Goal: Task Accomplishment & Management: Contribute content

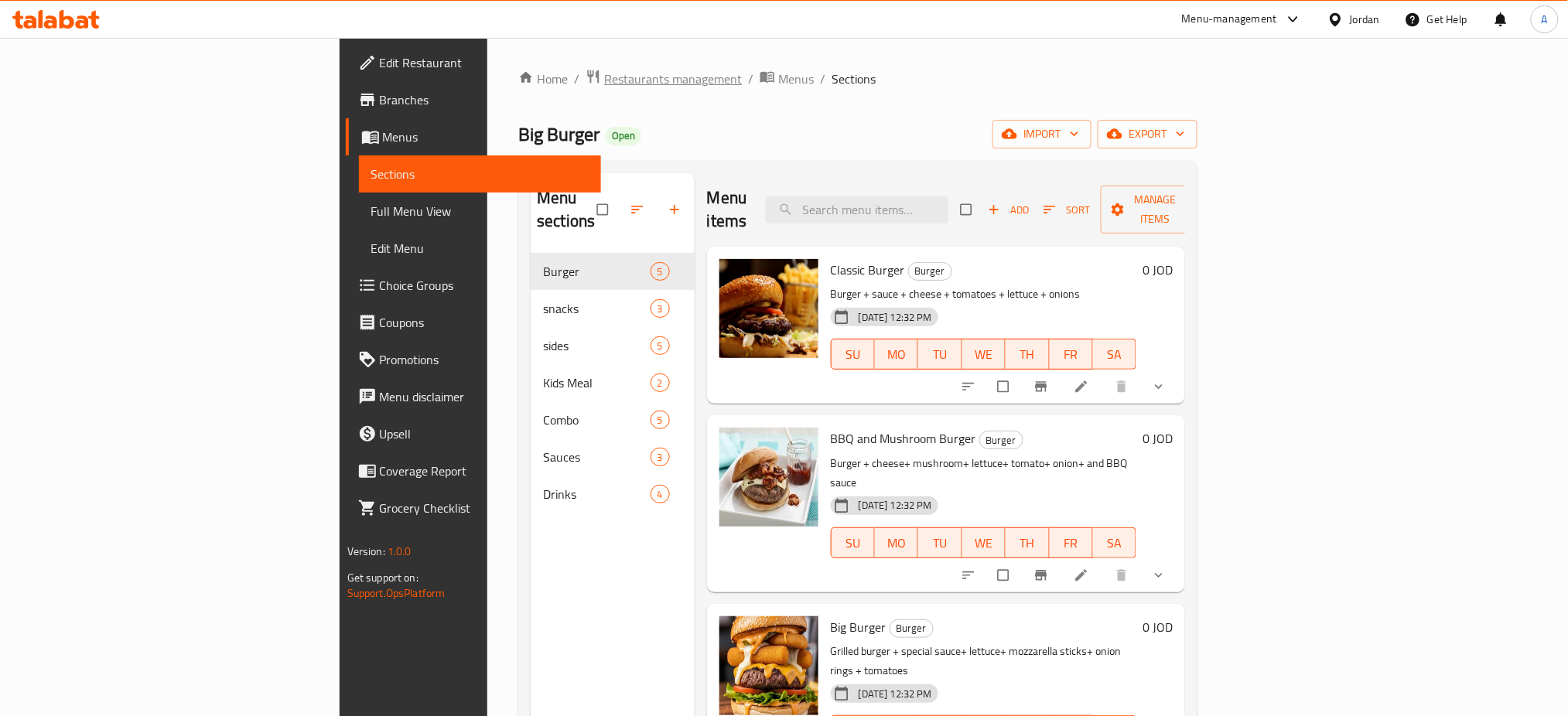
scroll to position [103, 0]
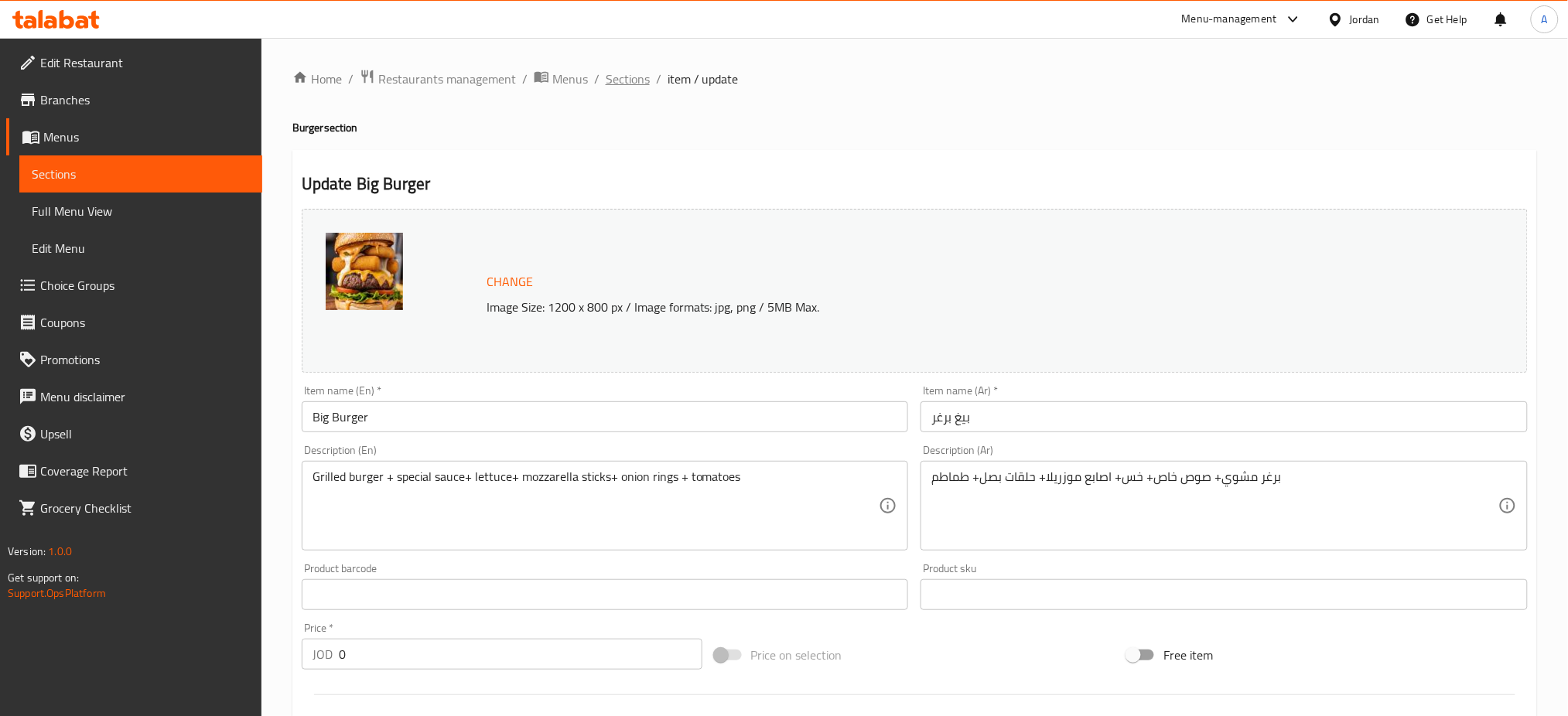
click at [605, 82] on span "Sections" at bounding box center [627, 78] width 44 height 18
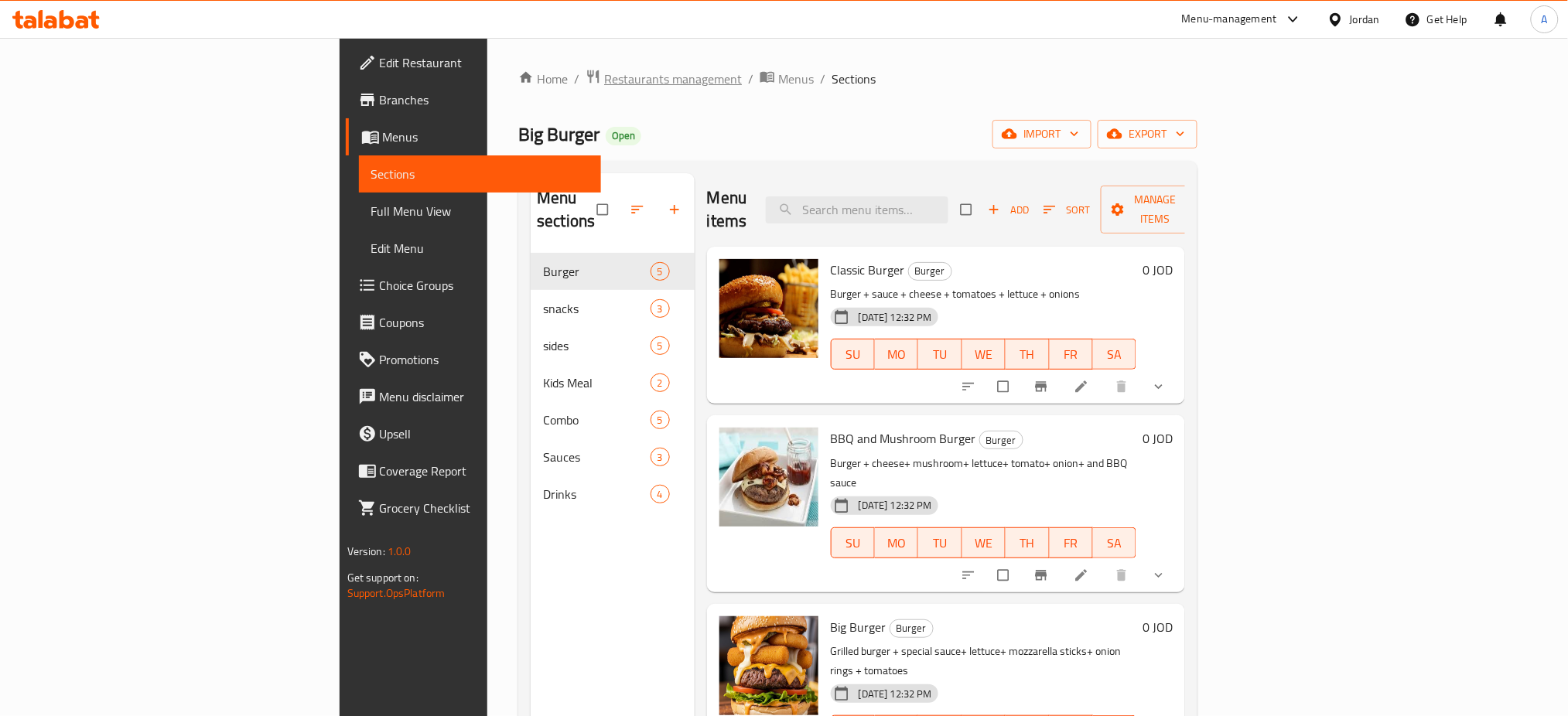
click at [604, 80] on span "Restaurants management" at bounding box center [673, 78] width 138 height 18
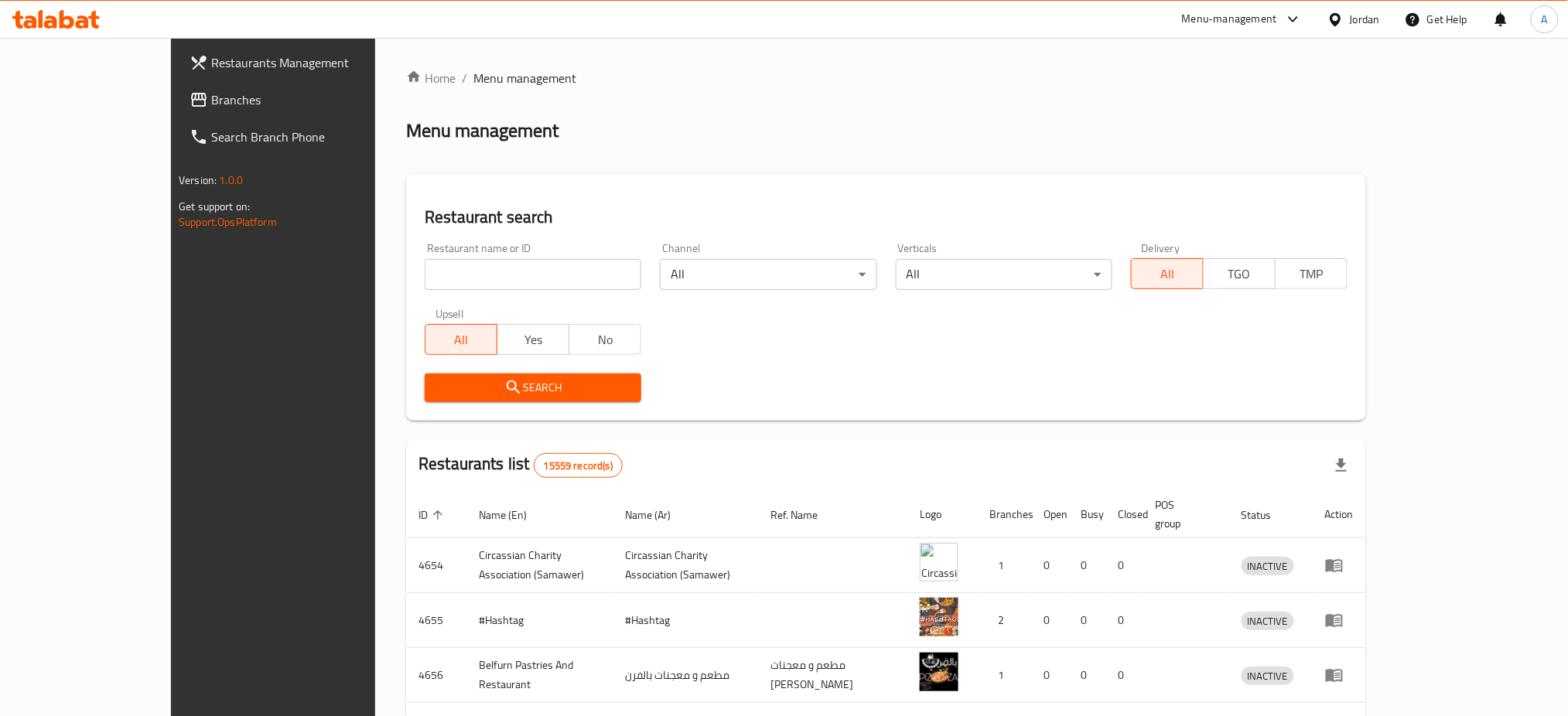
click at [442, 240] on div "Home / Menu management Menu management Restaurant search Restaurant name or ID …" at bounding box center [886, 605] width 960 height 1072
click at [442, 259] on input "search" at bounding box center [533, 275] width 216 height 31
type input "dolma"
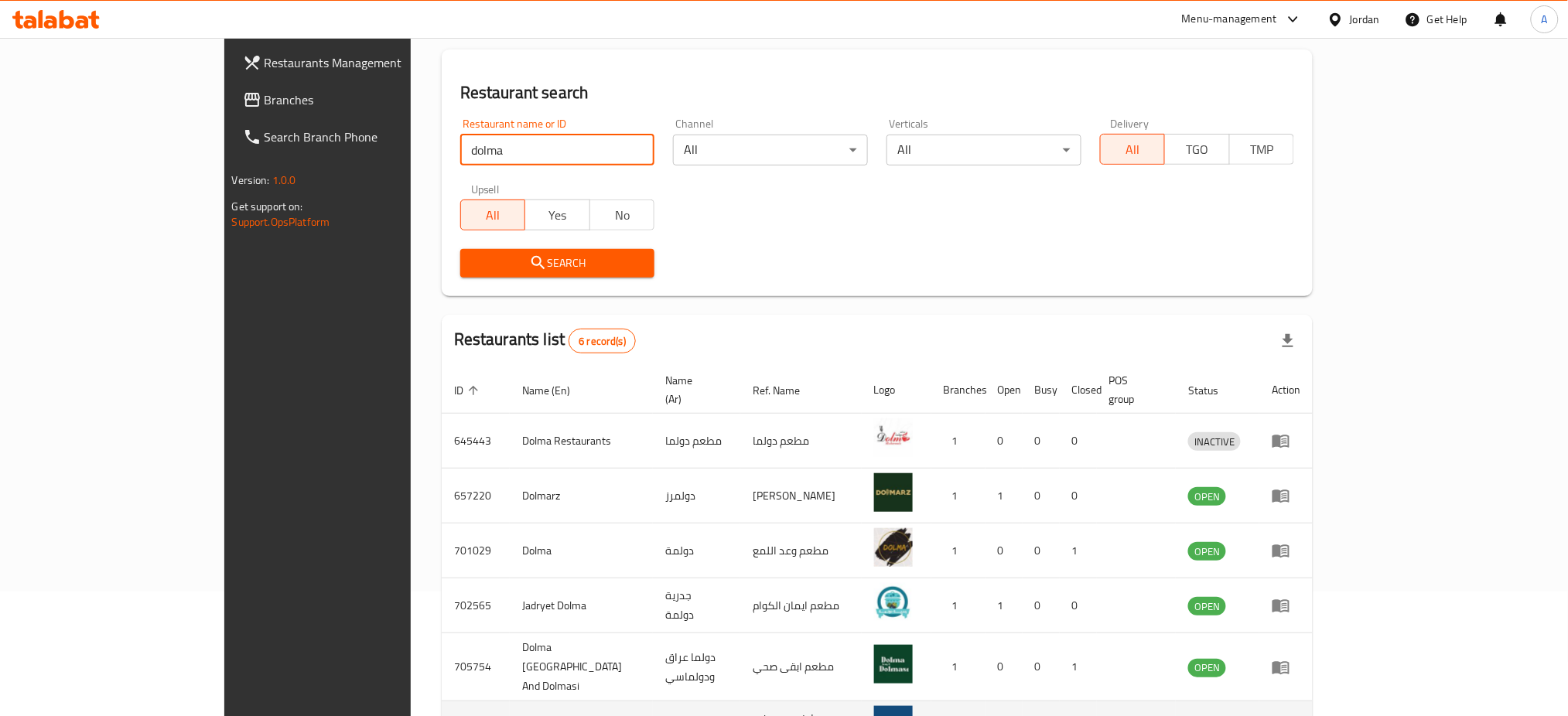
scroll to position [171, 0]
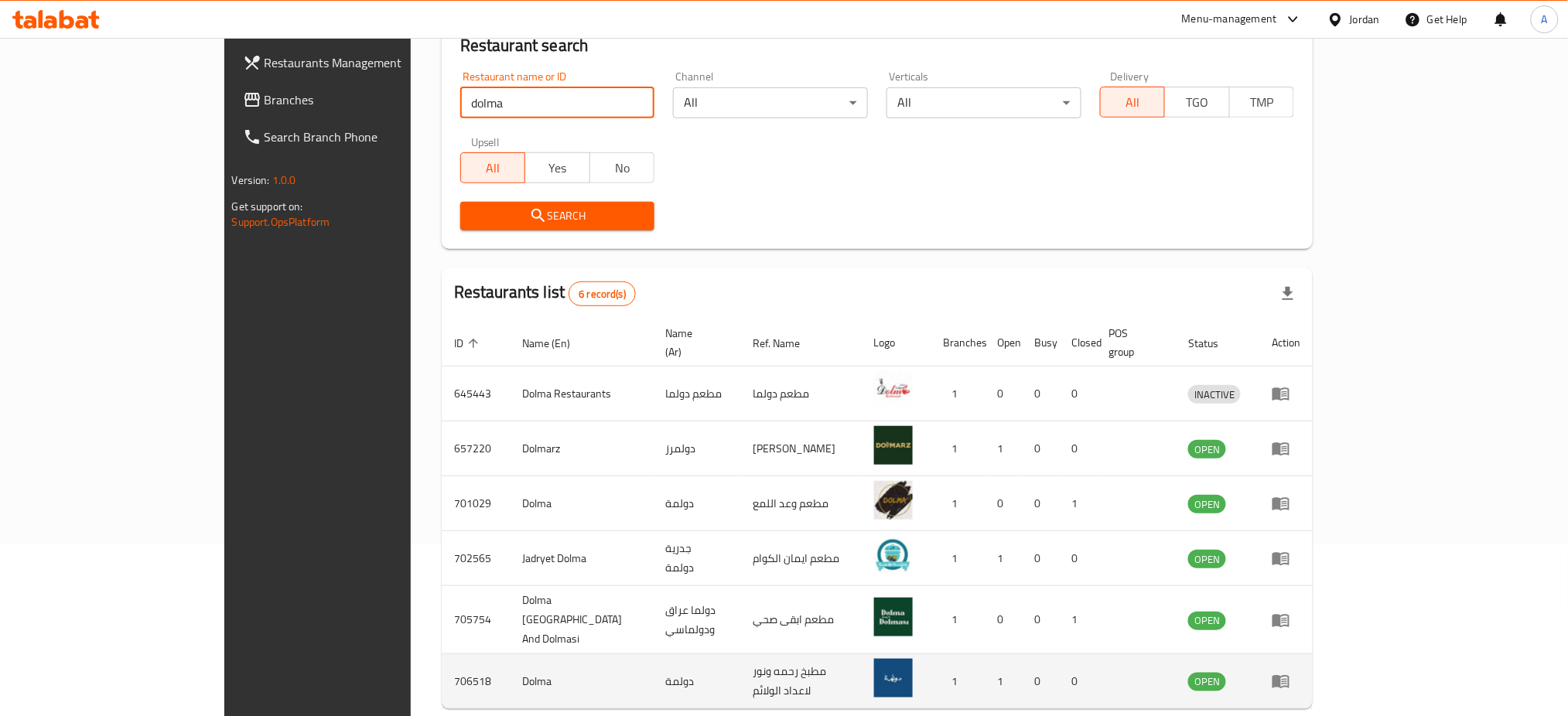
click at [1313, 654] on td "enhanced table" at bounding box center [1285, 682] width 54 height 55
click at [1289, 676] on icon "enhanced table" at bounding box center [1281, 682] width 17 height 13
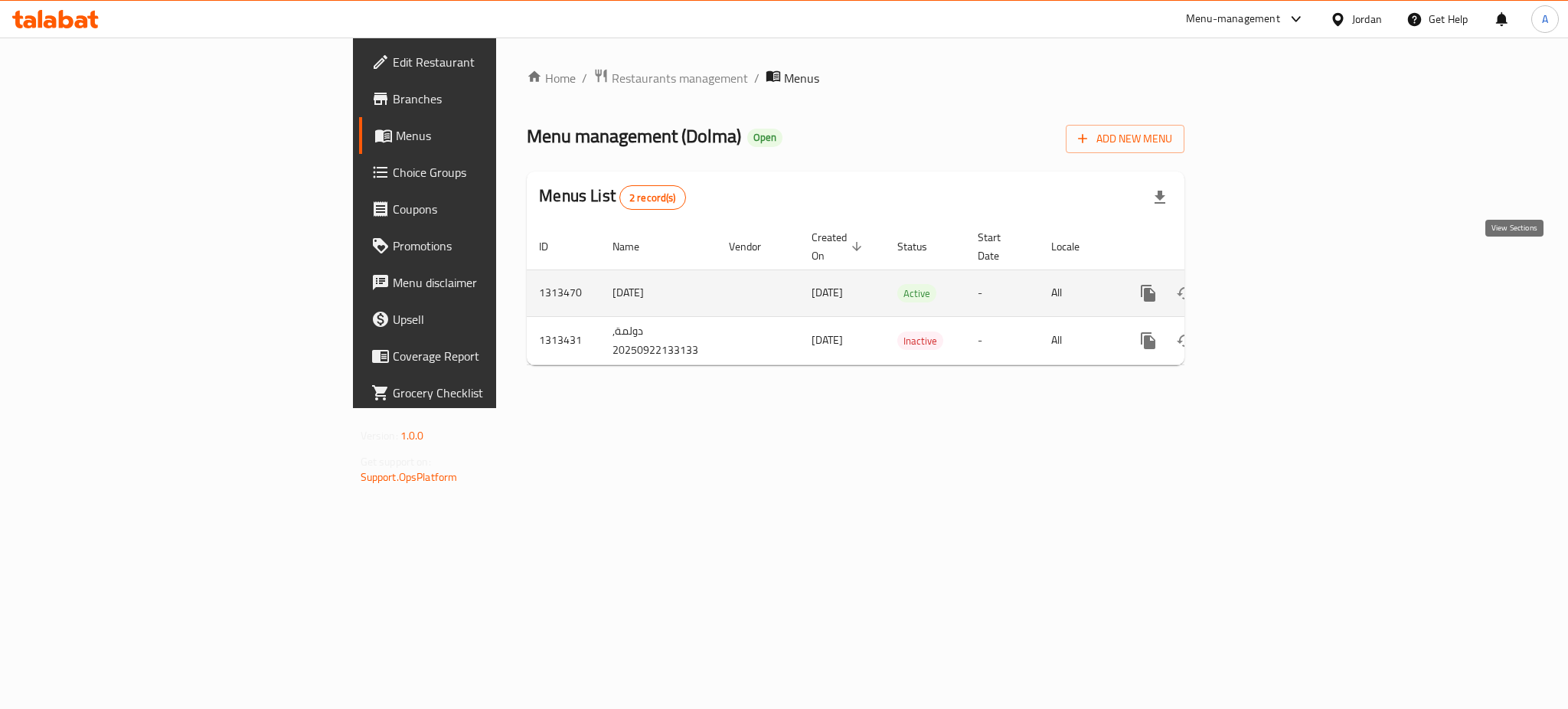
click at [1277, 275] on link "enhanced table" at bounding box center [1259, 293] width 36 height 36
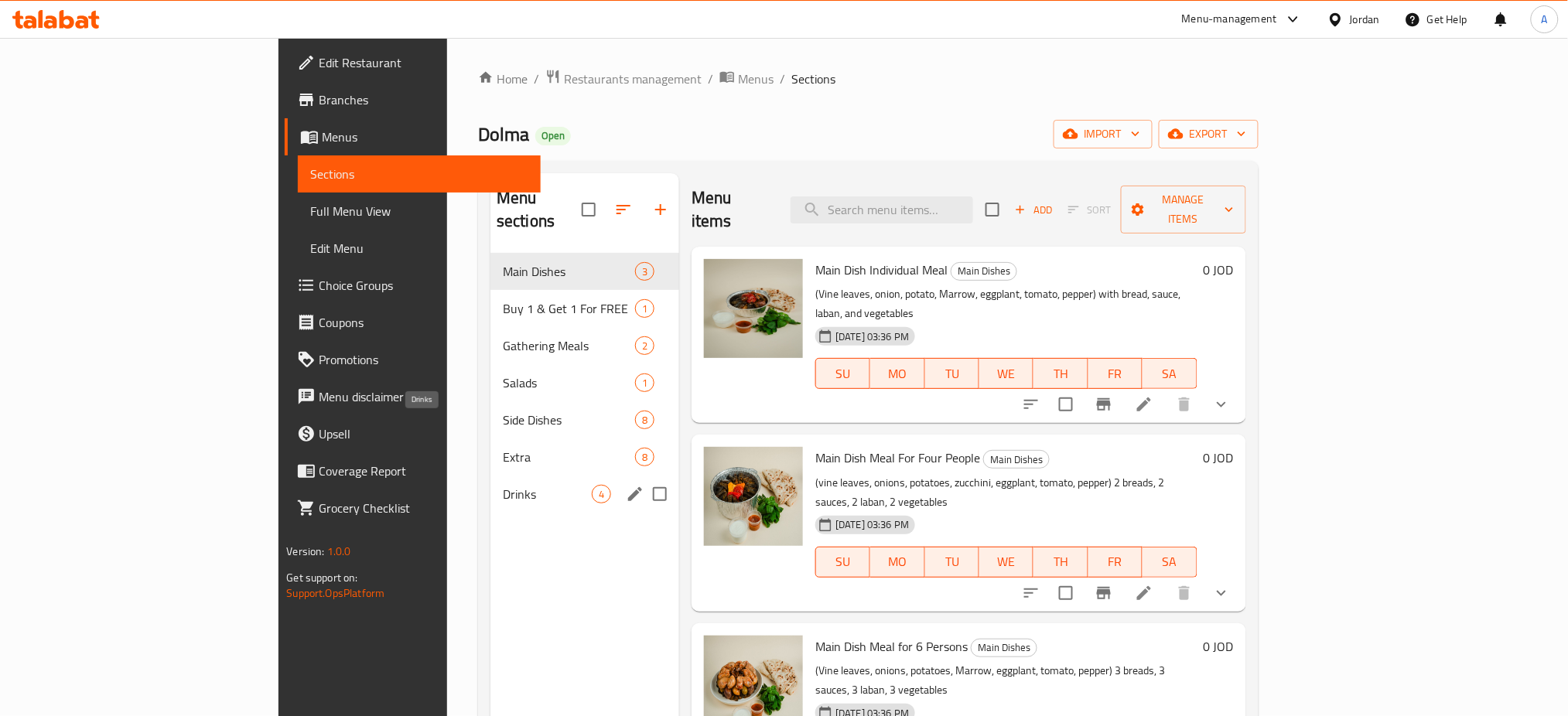
click at [503, 485] on span "Drinks" at bounding box center [547, 494] width 89 height 18
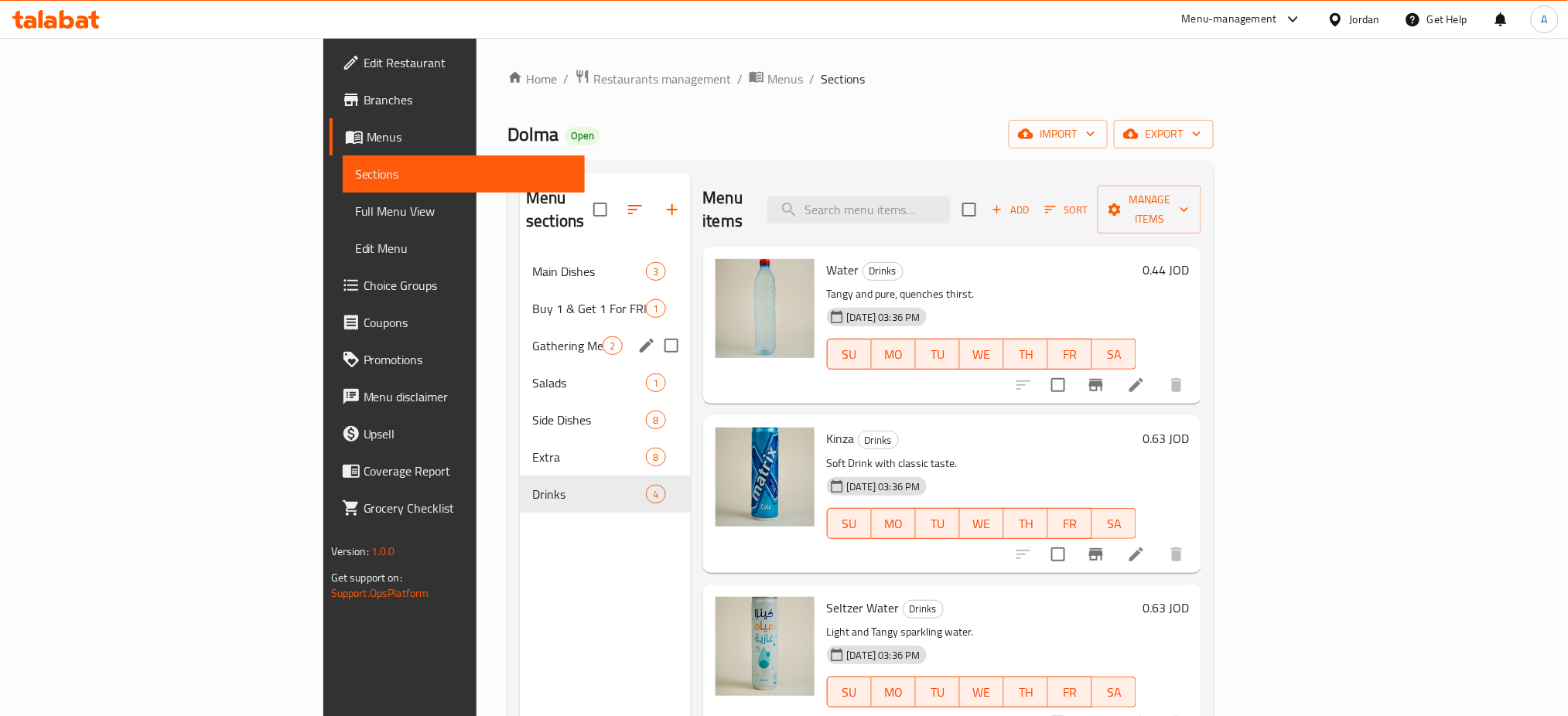
drag, startPoint x: 592, startPoint y: 196, endPoint x: 472, endPoint y: 344, distance: 190.5
click at [520, 342] on div "Menu sections Main Dishes 3 Buy 1 & Get 1 For FREE 1 Gathering Meals 2 Salads 1…" at bounding box center [605, 346] width 170 height 346
click at [533, 411] on span "Side Dishes" at bounding box center [568, 420] width 70 height 18
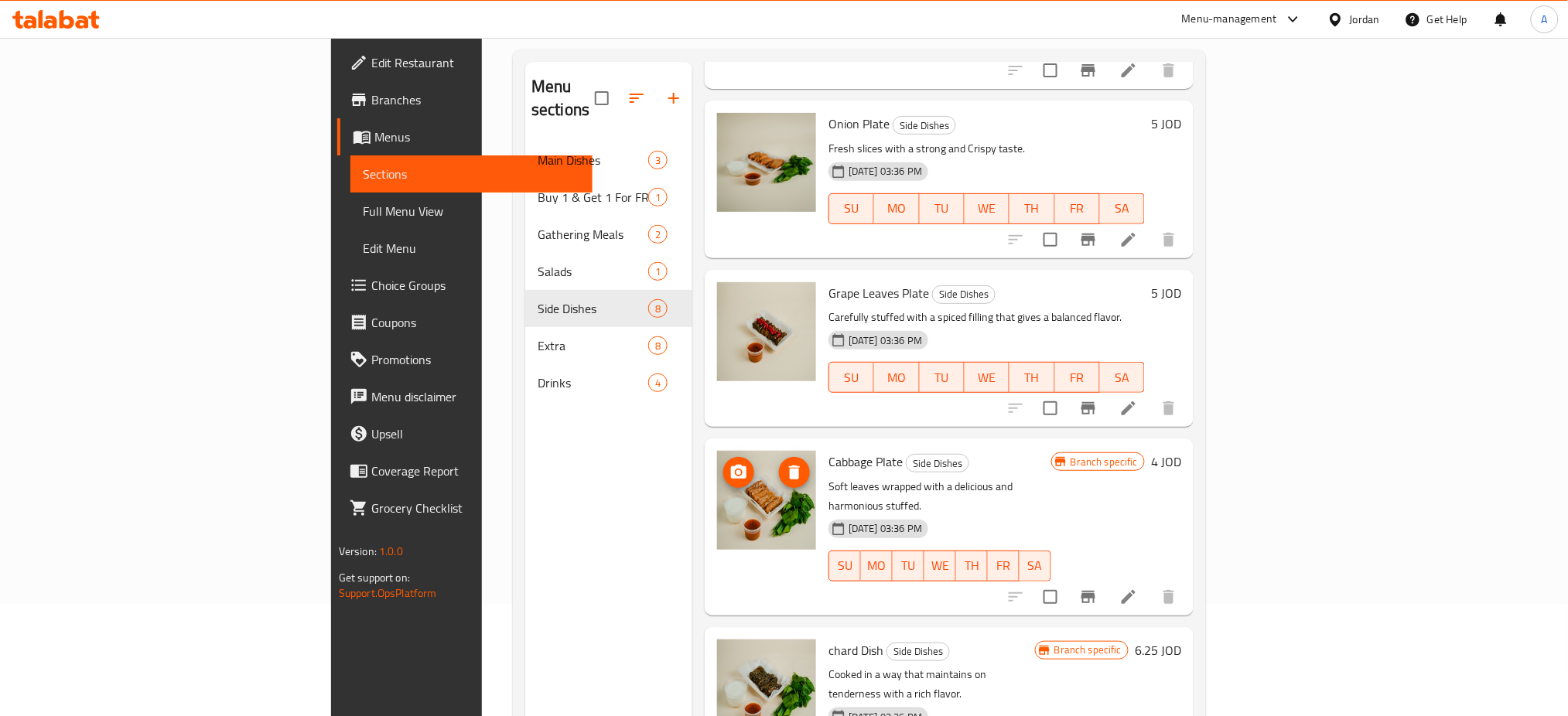
scroll to position [212, 0]
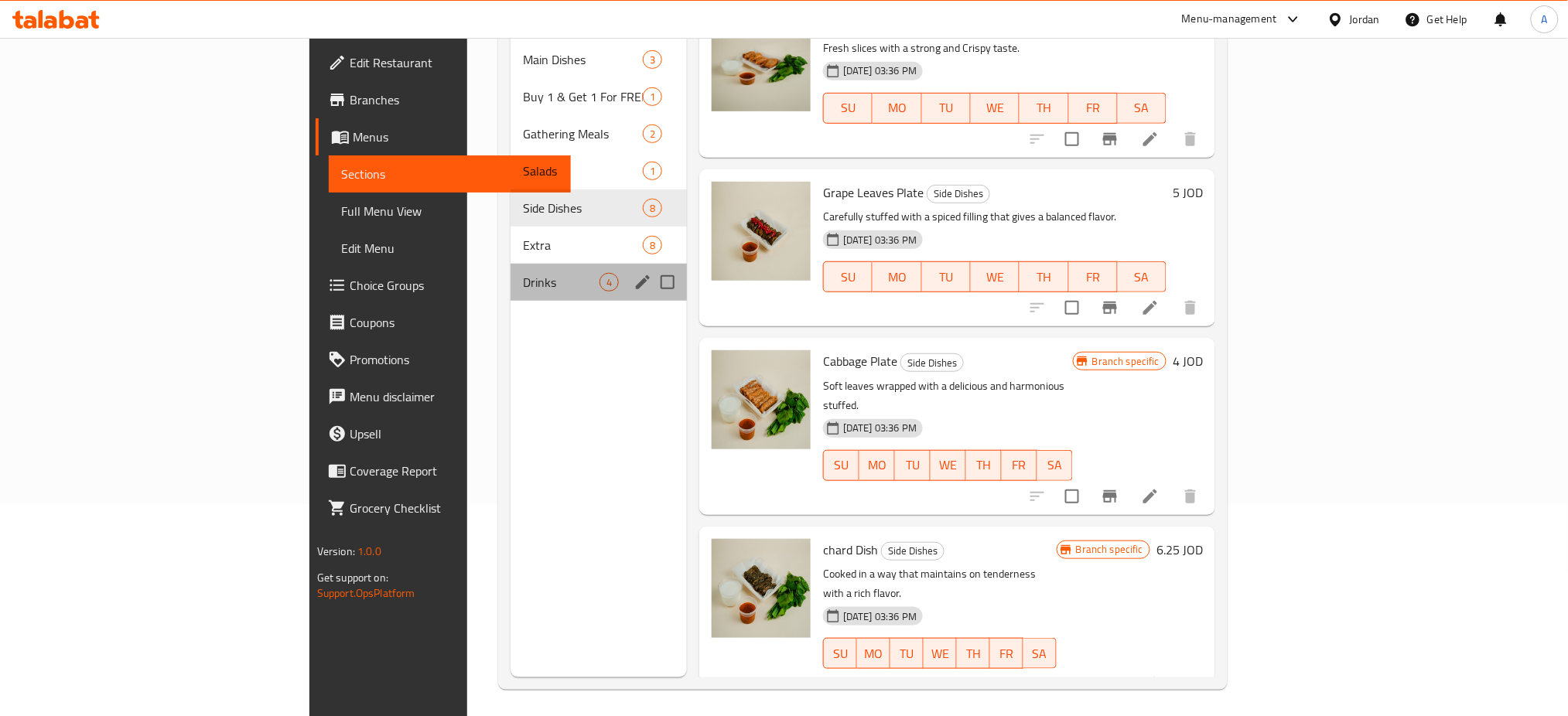
click at [510, 263] on div "Drinks 4" at bounding box center [598, 282] width 176 height 37
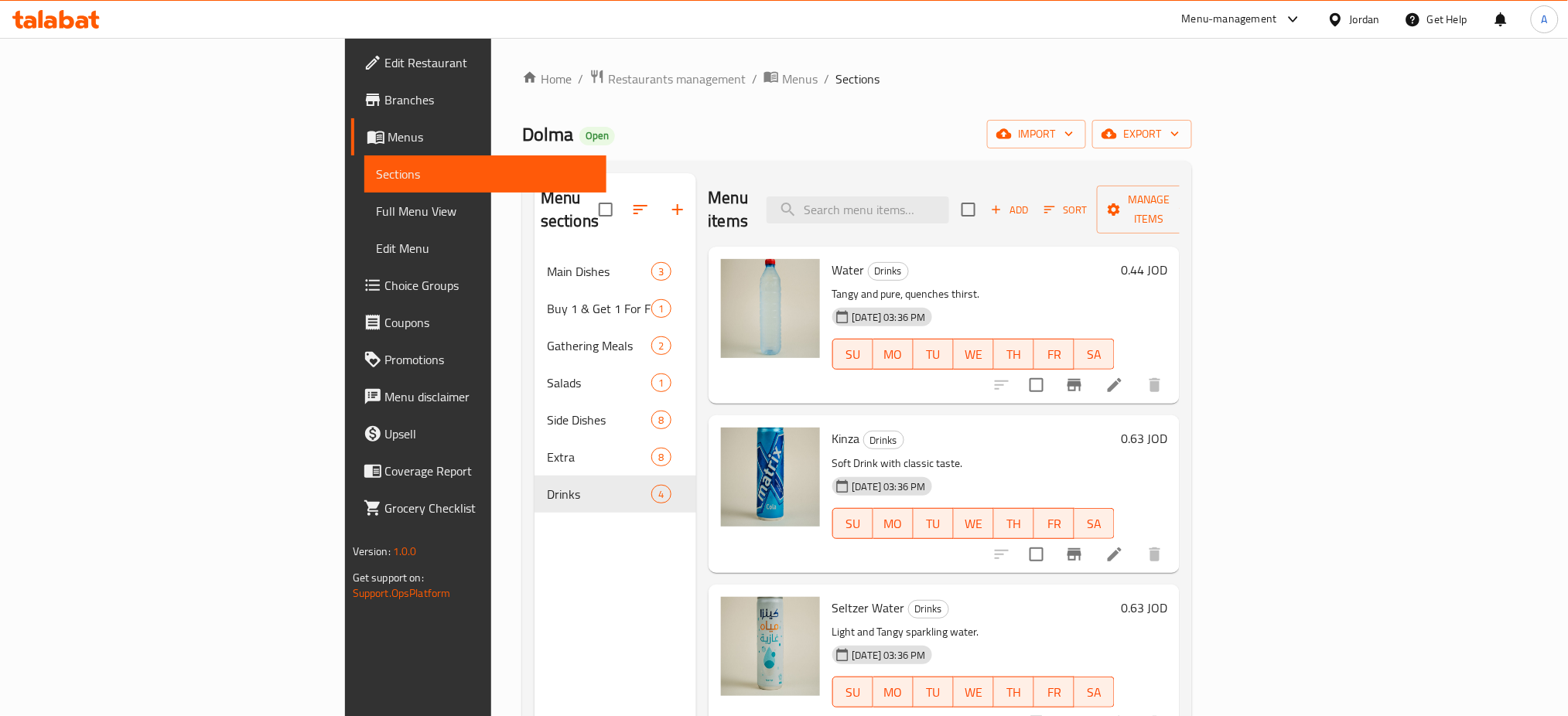
click at [1031, 201] on span "Add" at bounding box center [1009, 210] width 42 height 18
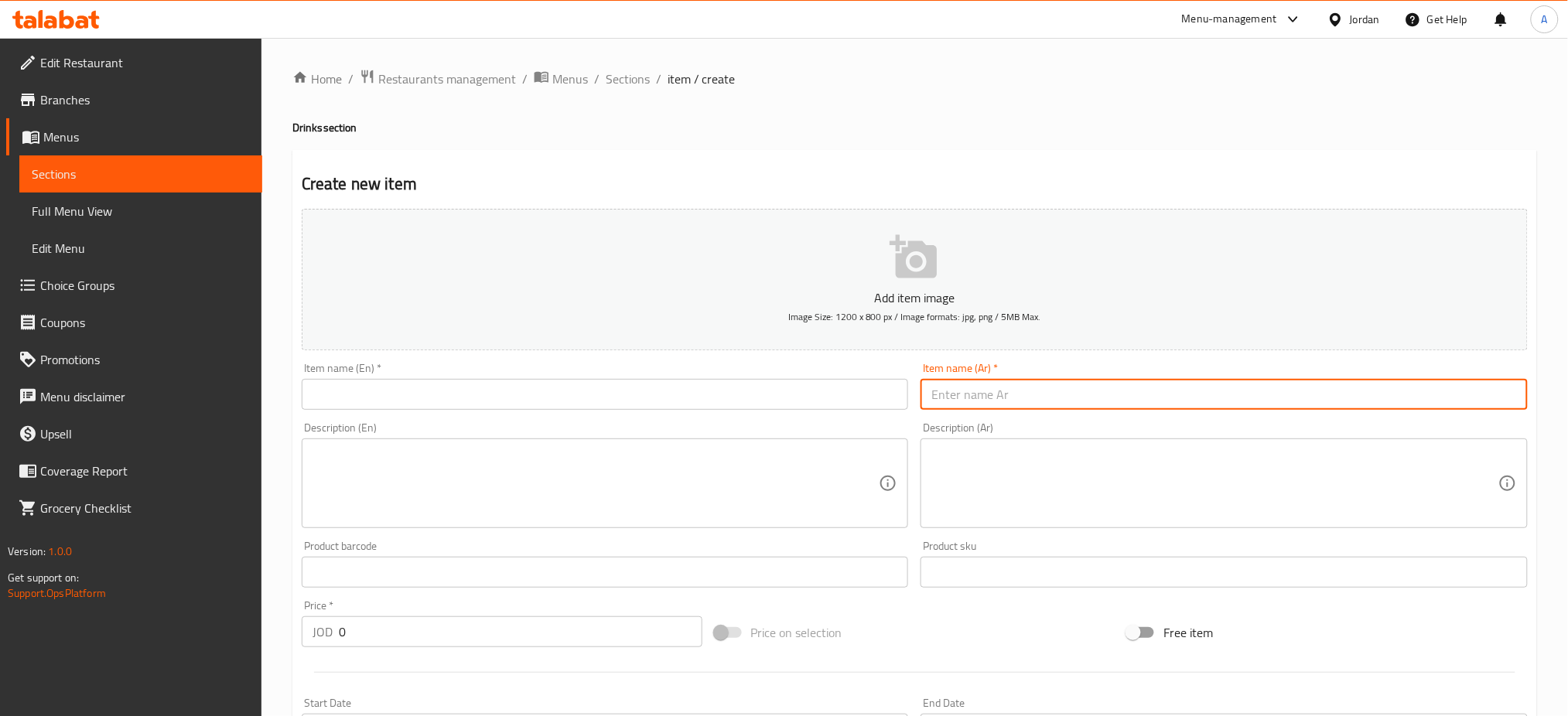
click at [1011, 379] on input "text" at bounding box center [1224, 394] width 607 height 31
paste input "شنينة سيجنتشر"
type input "شنينة سيجنتشر"
click at [738, 379] on input "text" at bounding box center [605, 394] width 607 height 31
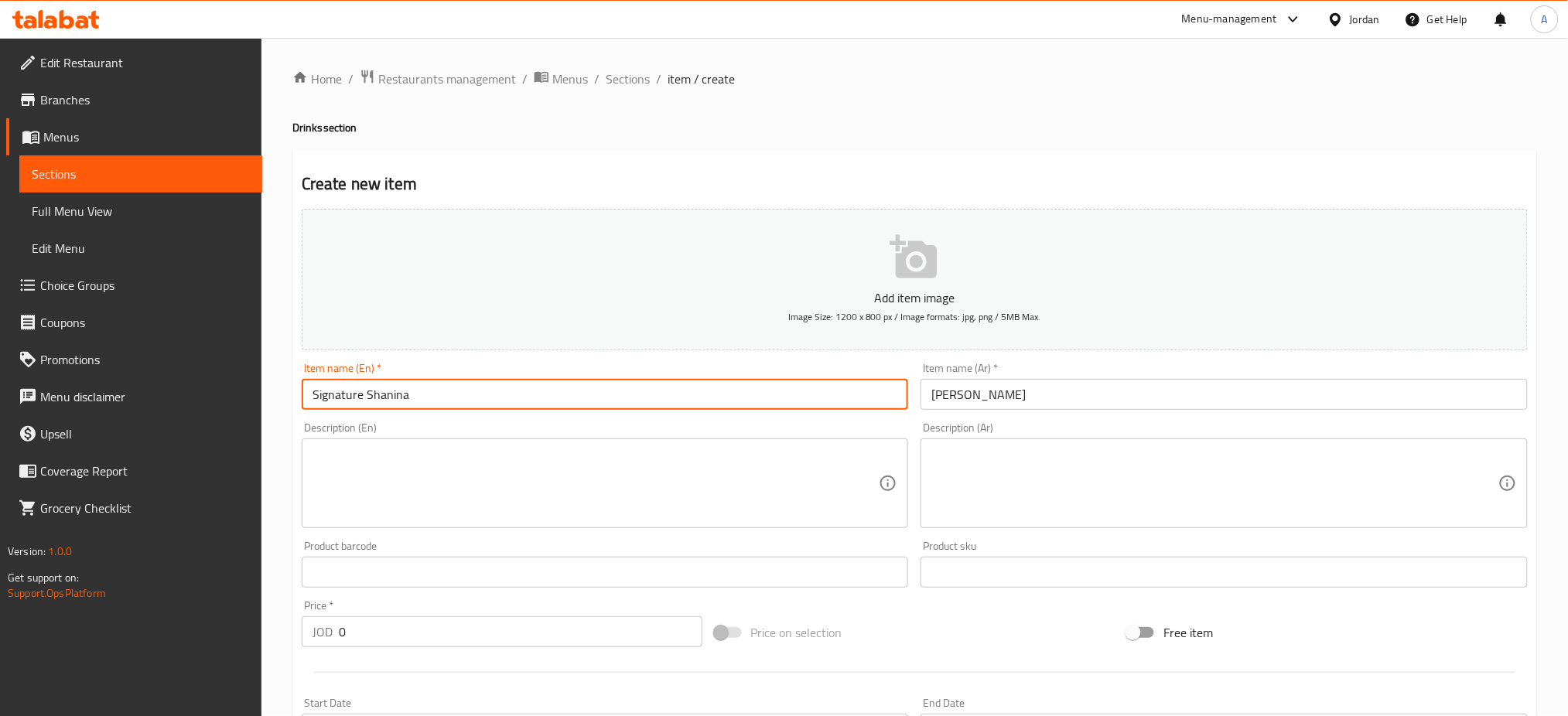
type input "Signature Shanina"
click at [1056, 379] on input "شنينة سيجنتشر" at bounding box center [1224, 394] width 607 height 31
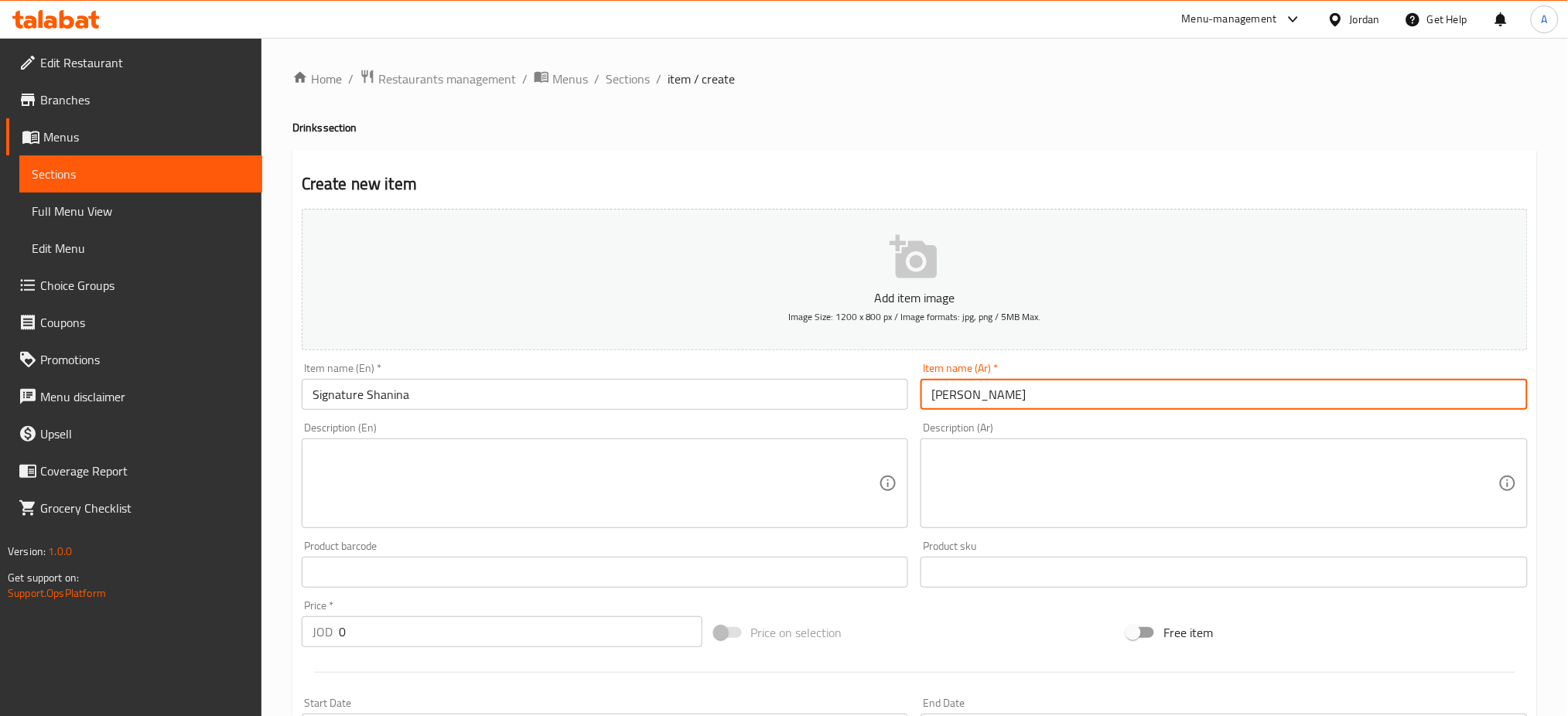
paste input "بالريحان"
type input "شنينة سيجنتشر بالريحان"
click at [621, 379] on input "Signature Shanina" at bounding box center [605, 394] width 607 height 31
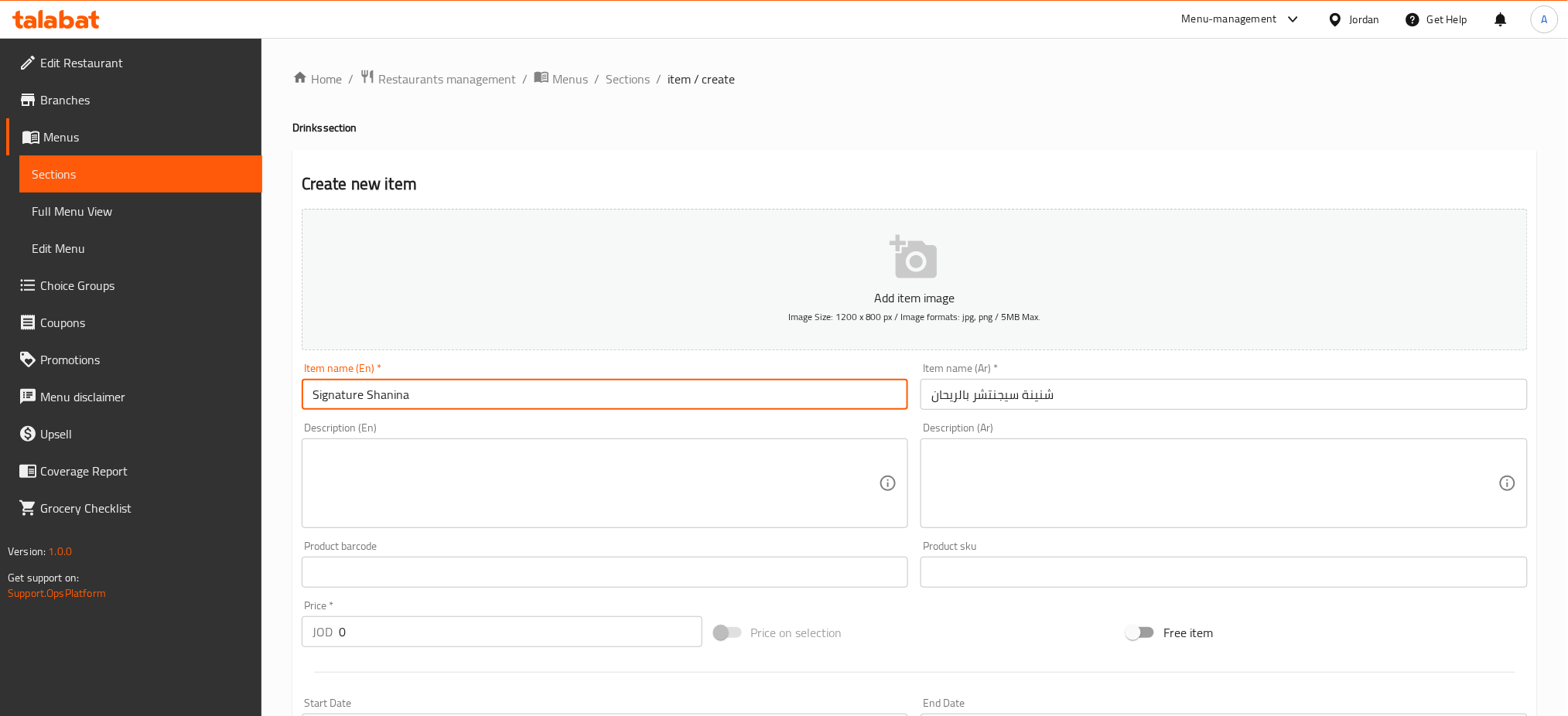
click at [310, 379] on input "Signature Shanina" at bounding box center [605, 394] width 607 height 31
type input "Basil Signature [PERSON_NAME]"
click at [1047, 447] on textarea at bounding box center [1215, 484] width 567 height 74
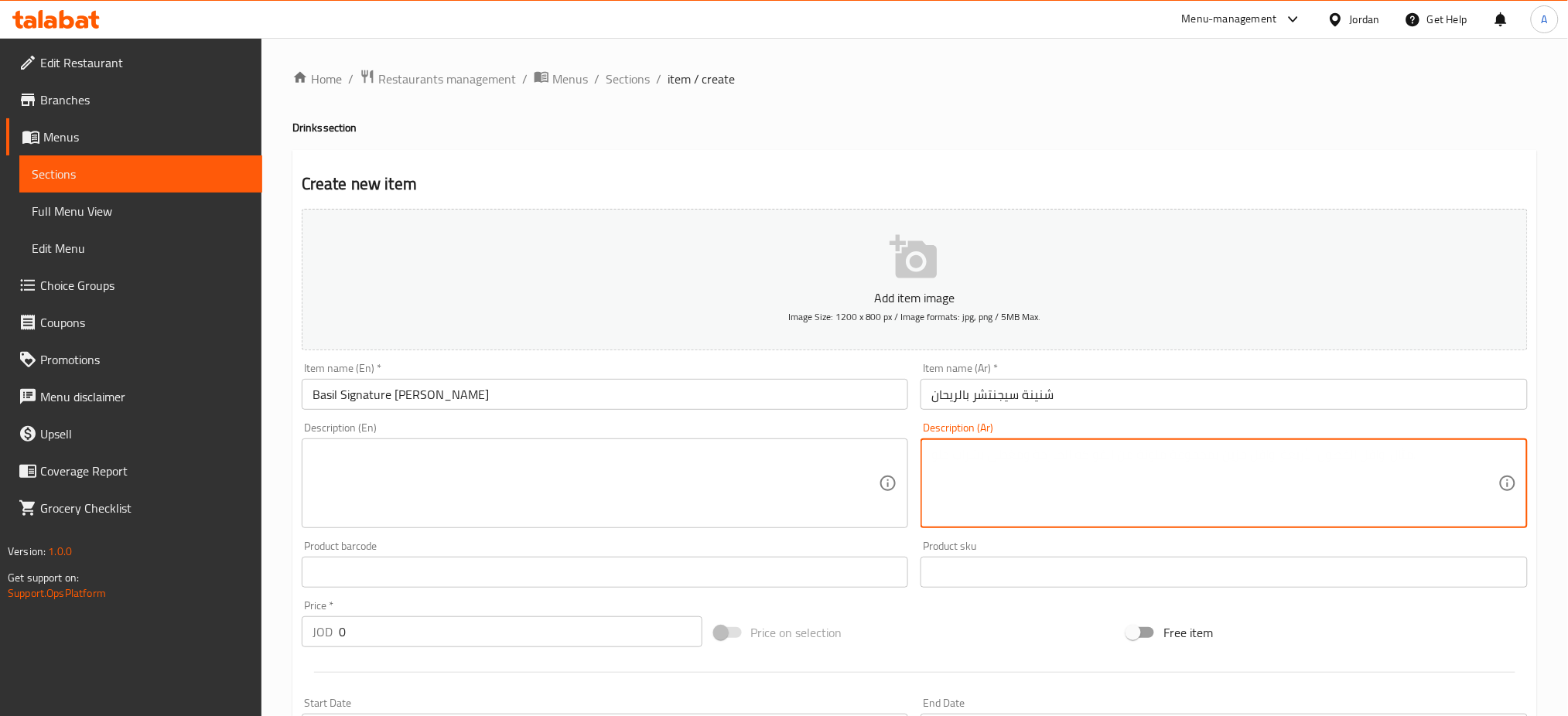
paste textarea "لبن بالريحان والليمون تضيف لطبقك الانتعاش"
type textarea "لبن بالريحان والليمون تضيف لطبقك الانتعاش"
click at [683, 447] on textarea at bounding box center [596, 484] width 567 height 74
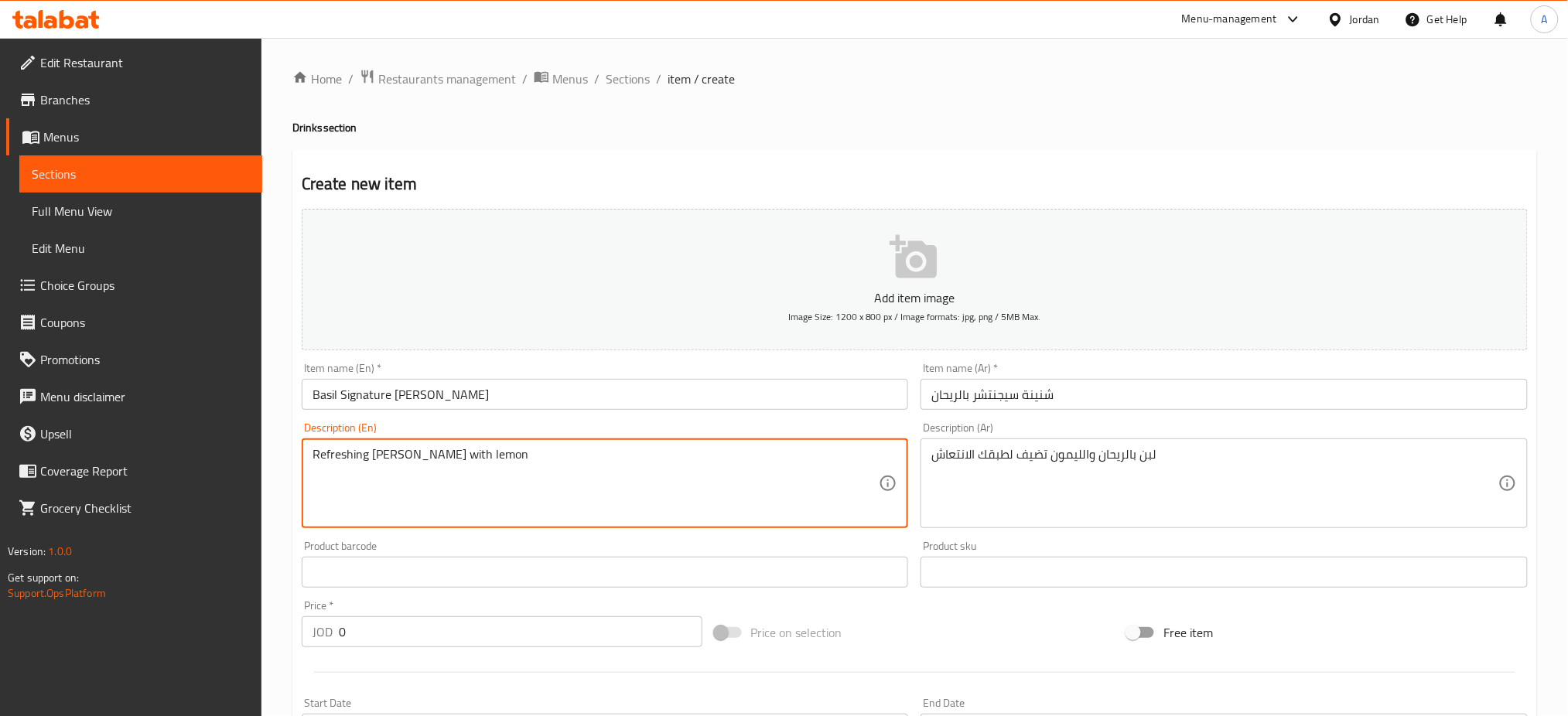
type textarea "Refreshing [PERSON_NAME] with lemon"
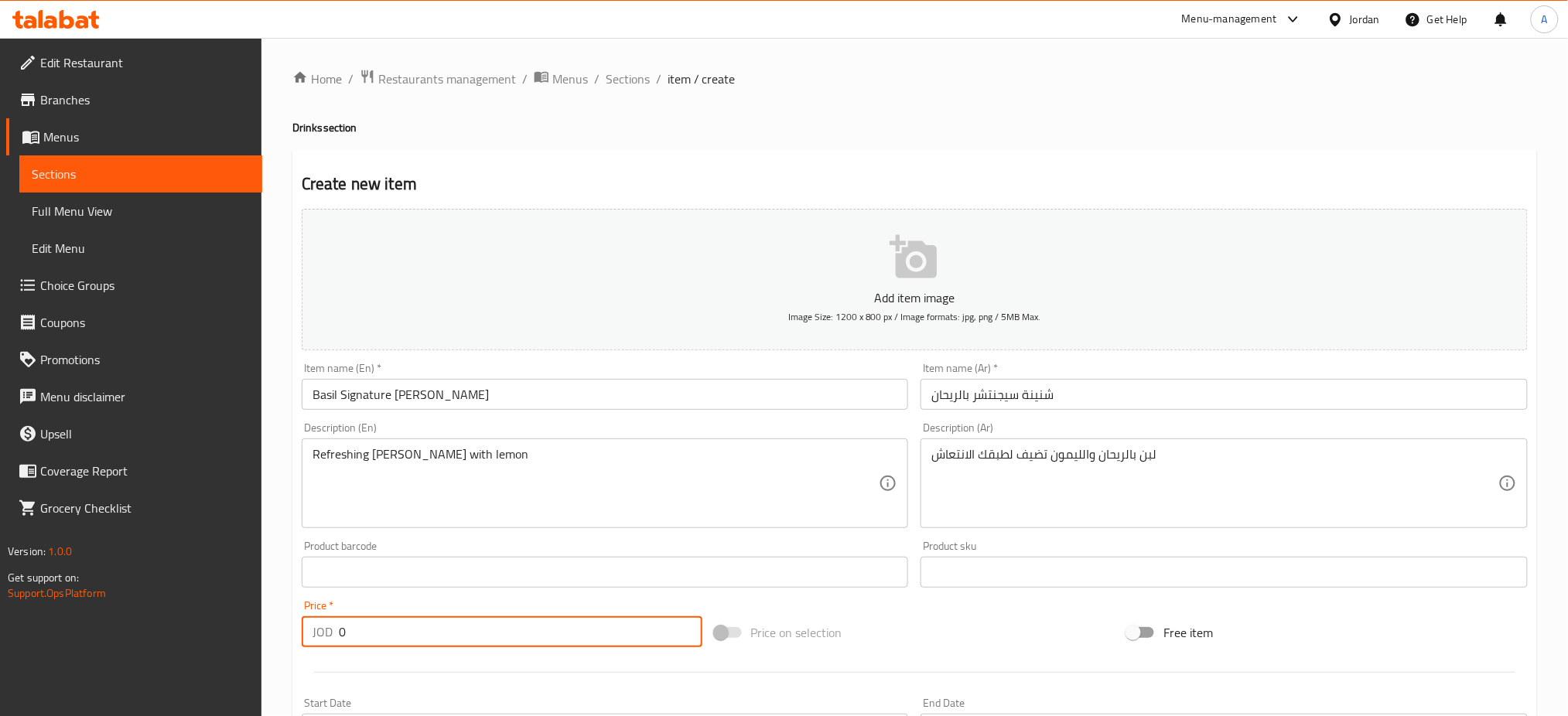
click at [294, 577] on div "Create new item Add item image Image Size: 1200 x 800 px / Image formats: jpg, …" at bounding box center [915, 600] width 1244 height 900
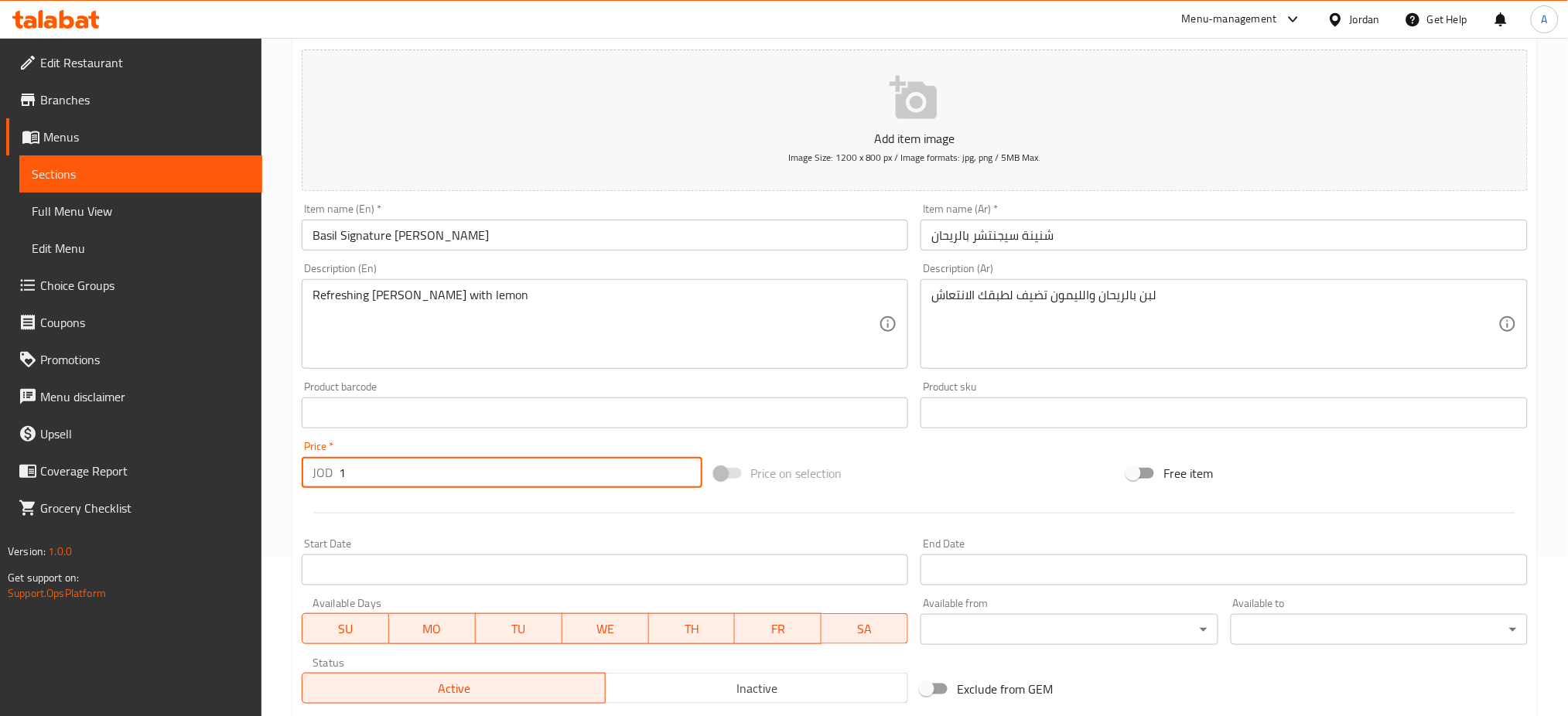
scroll to position [295, 0]
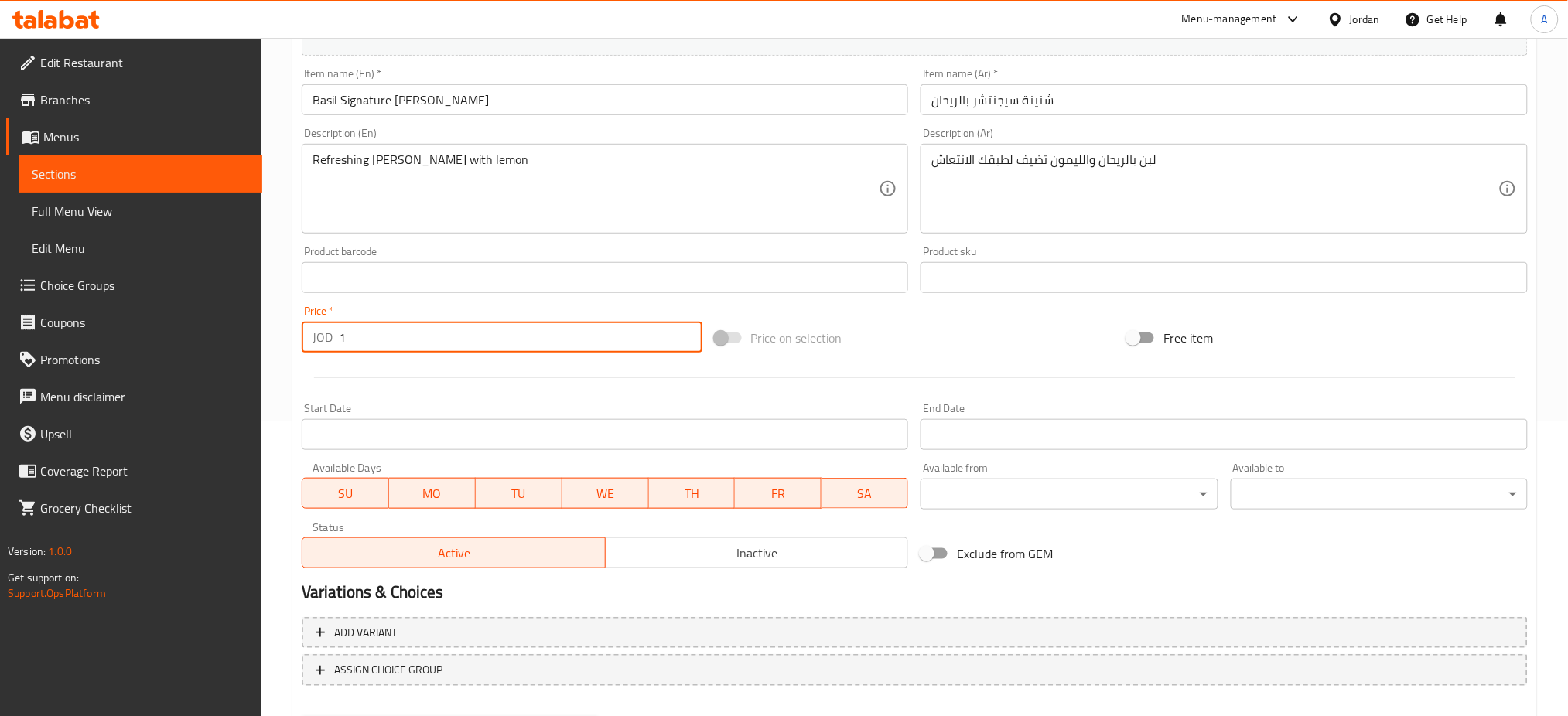
type input "1"
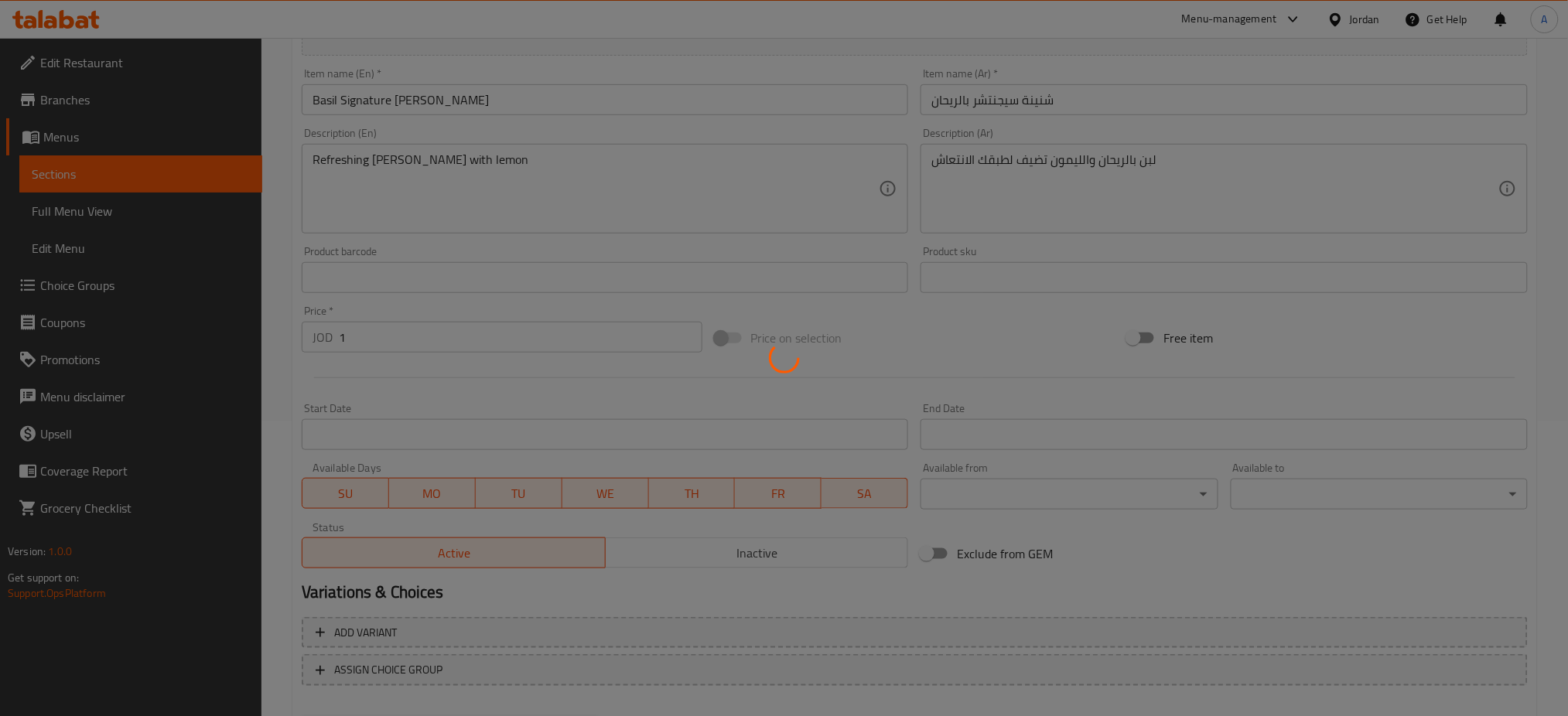
type input "0"
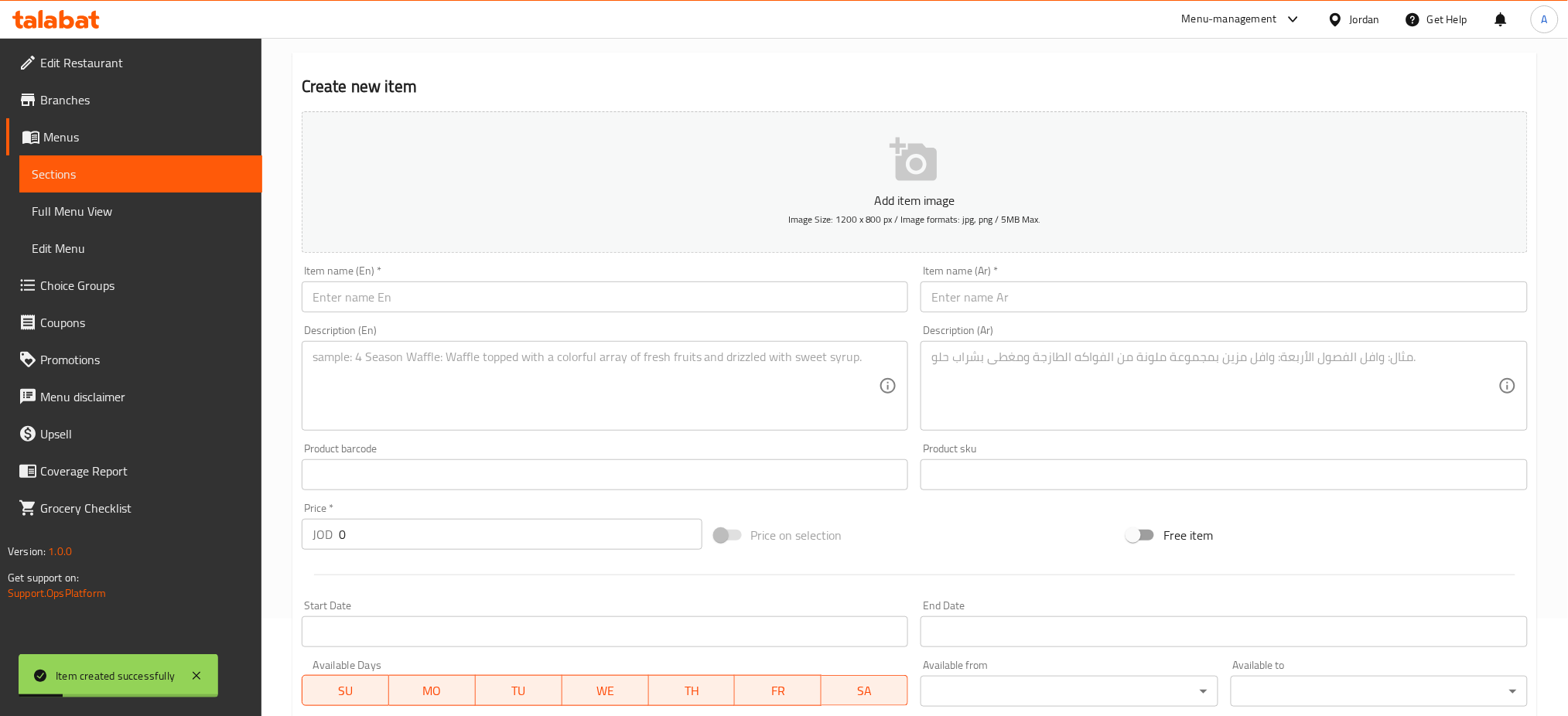
scroll to position [0, 0]
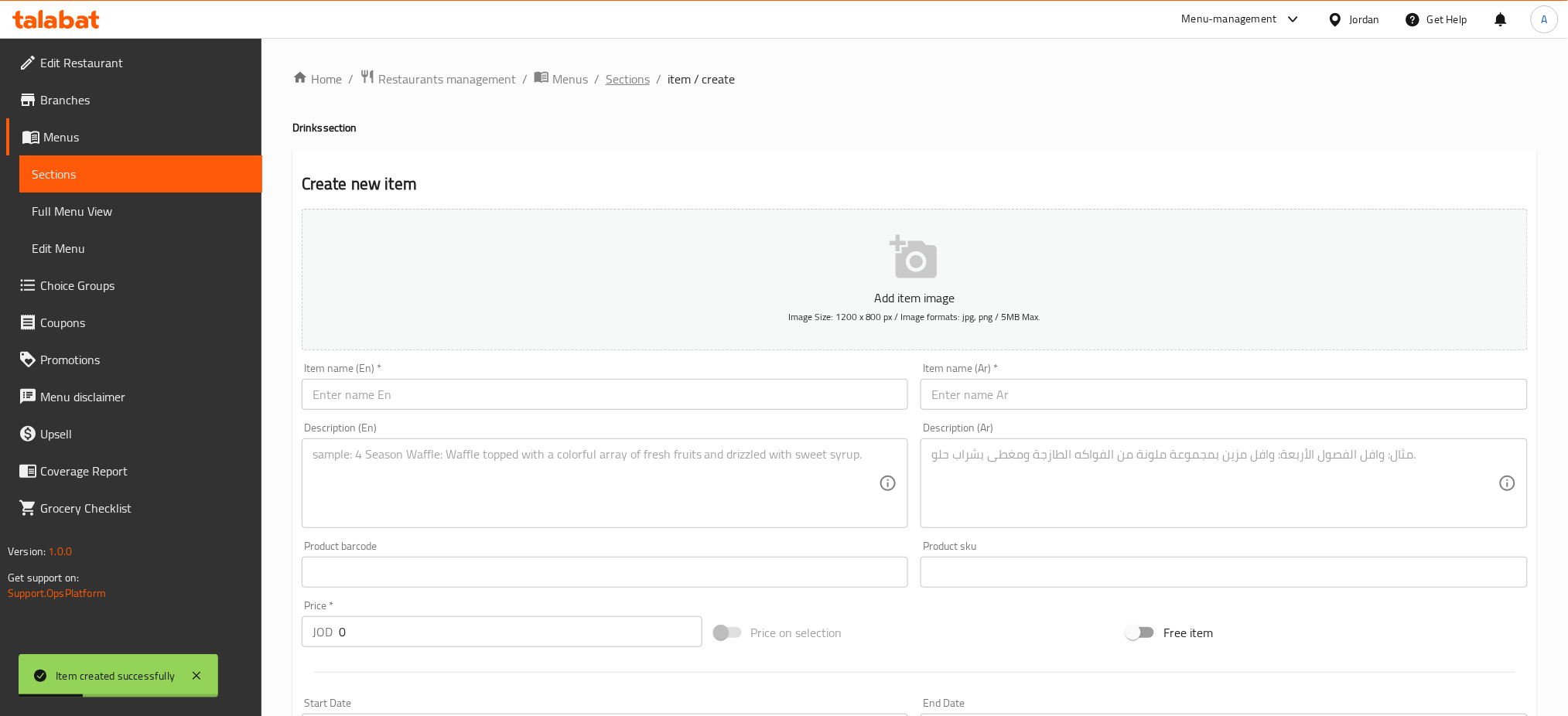
click at [605, 74] on span "Sections" at bounding box center [627, 78] width 44 height 18
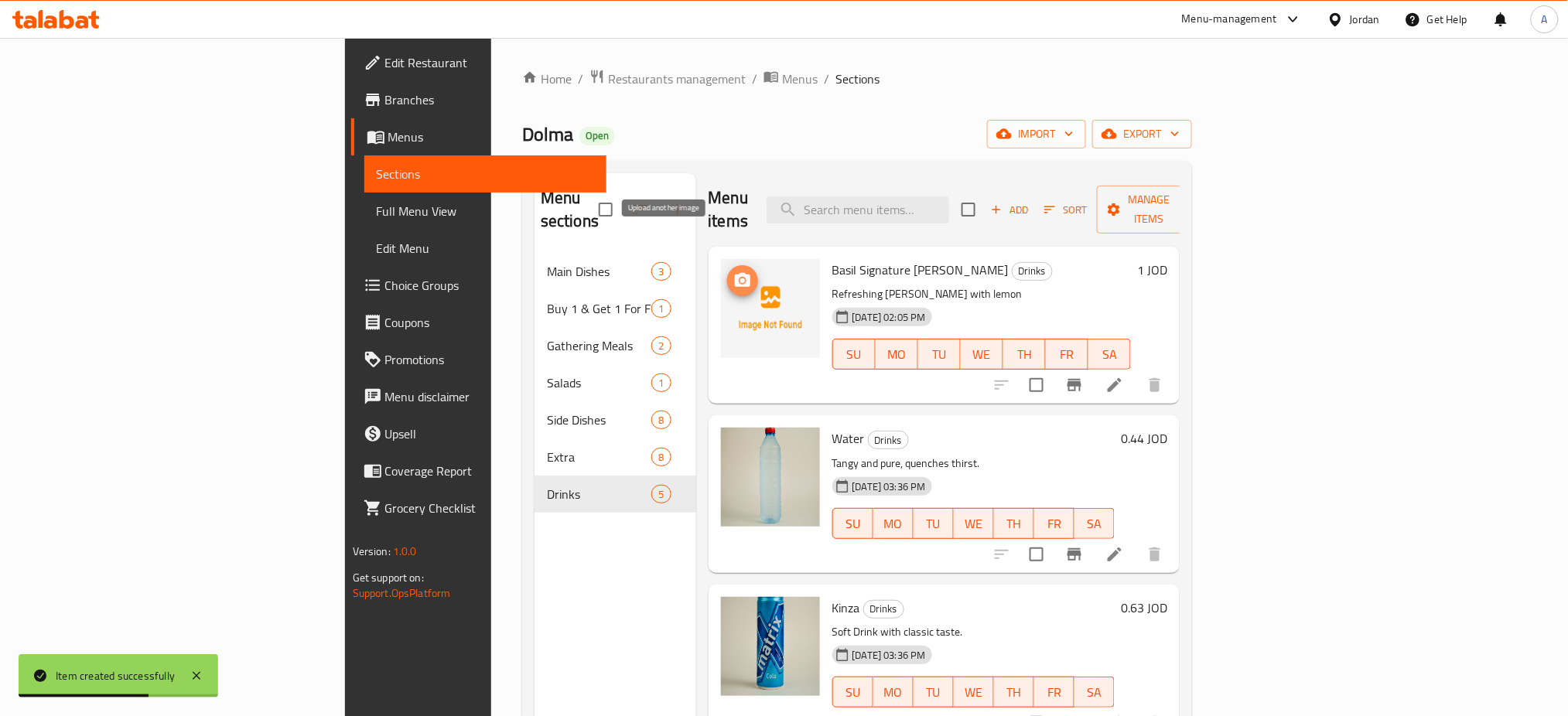
click at [727, 265] on button "upload picture" at bounding box center [742, 280] width 31 height 31
